Goal: Find specific page/section: Find specific page/section

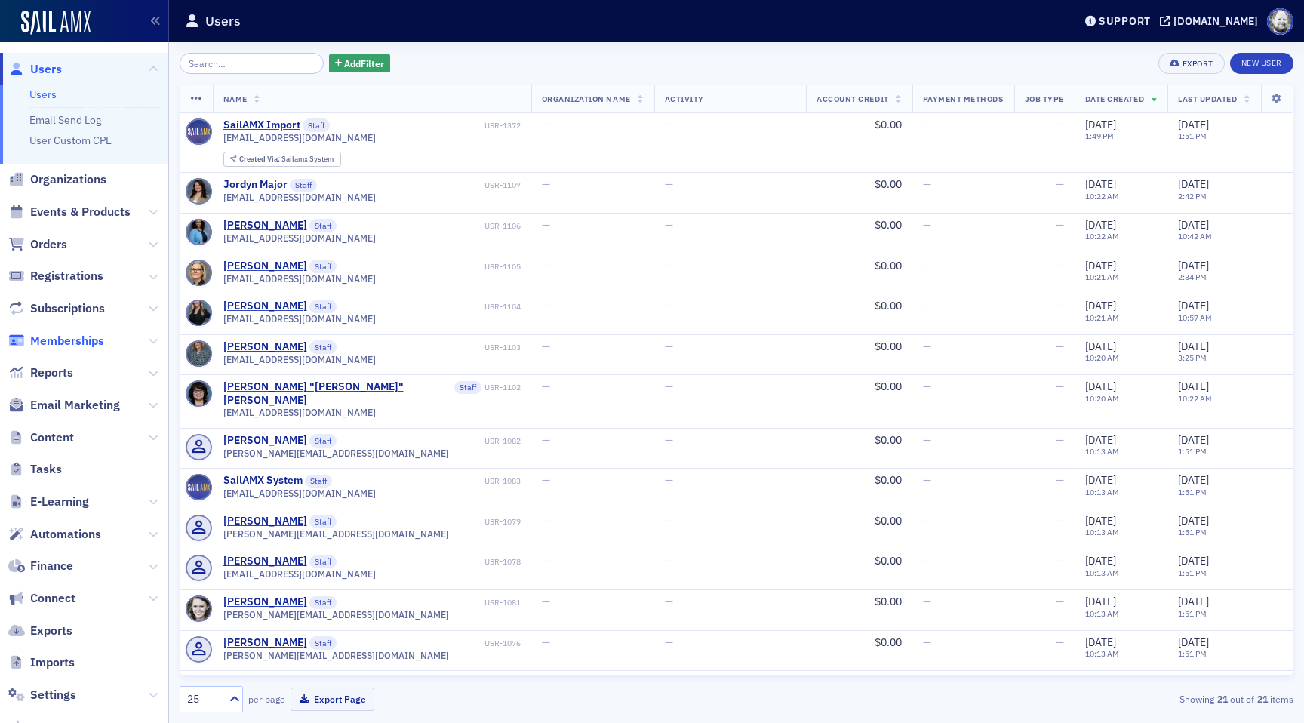
click at [70, 341] on span "Memberships" at bounding box center [67, 341] width 74 height 17
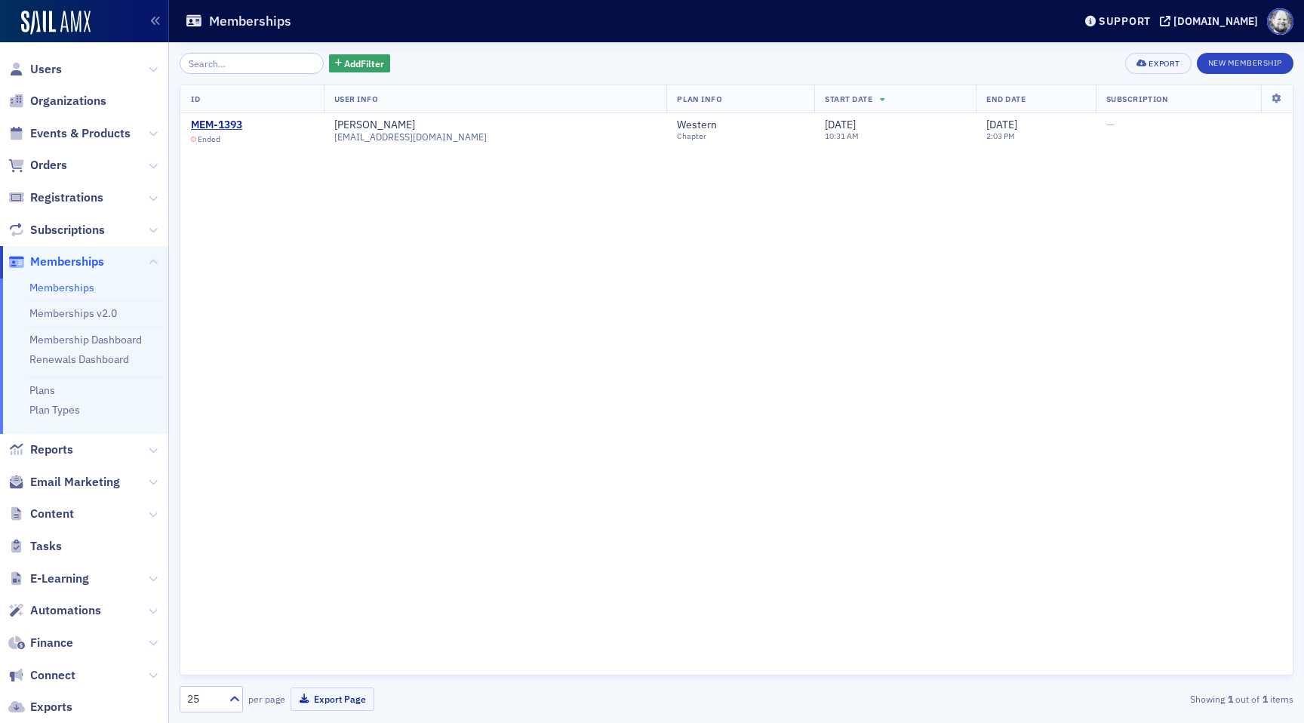
click at [57, 388] on li "Plans" at bounding box center [94, 387] width 131 height 20
click at [42, 388] on link "Plans" at bounding box center [42, 390] width 26 height 14
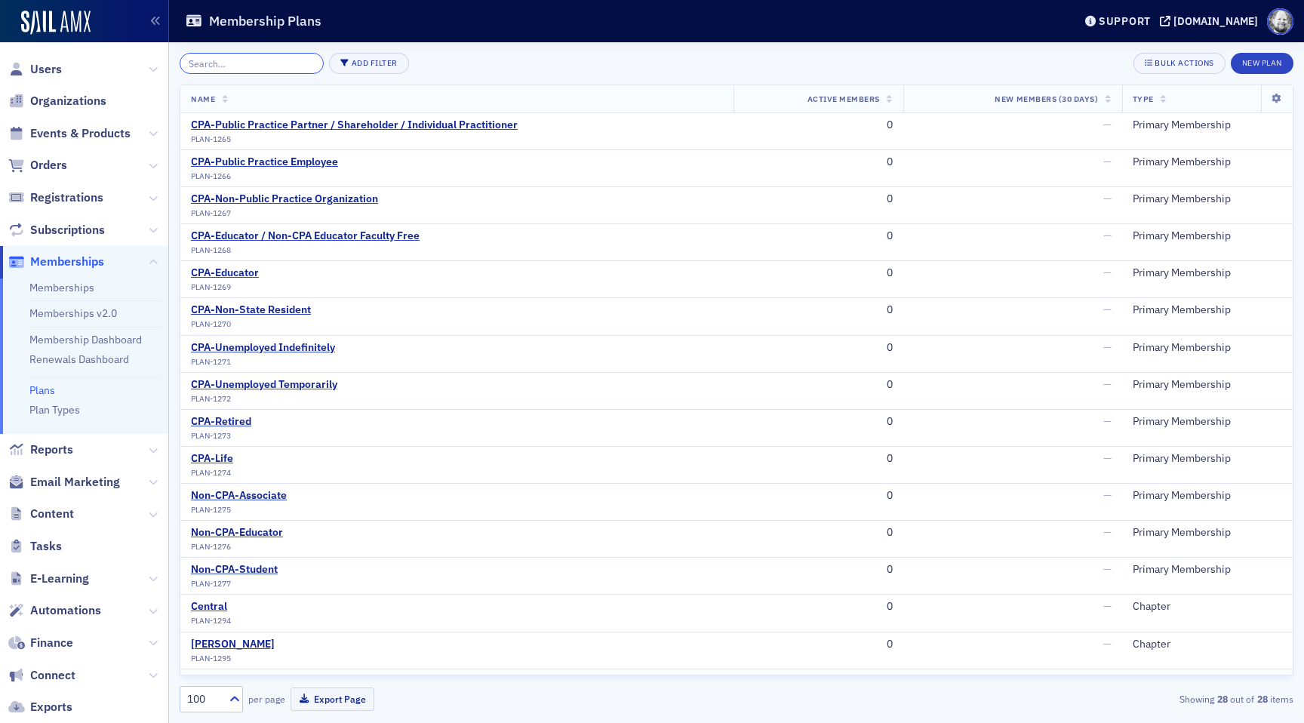
paste input "A&A Interest Group"
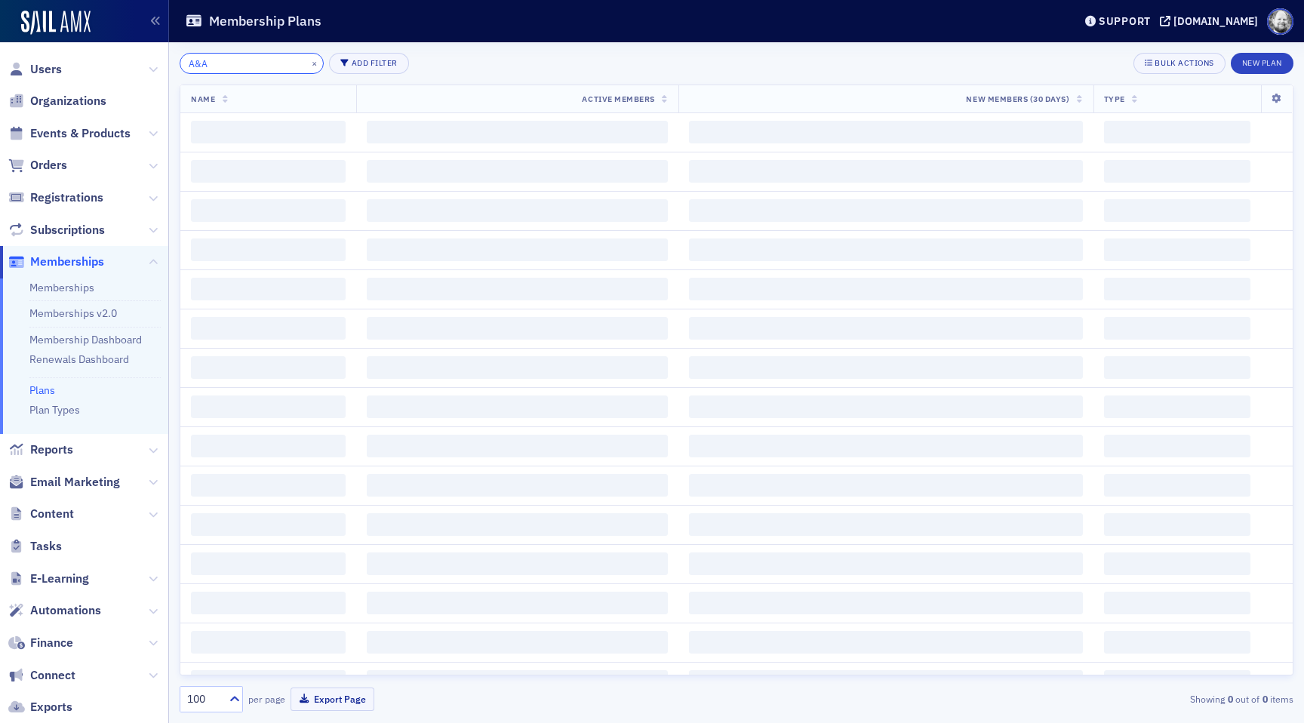
type input "A&A"
